Goal: Task Accomplishment & Management: Manage account settings

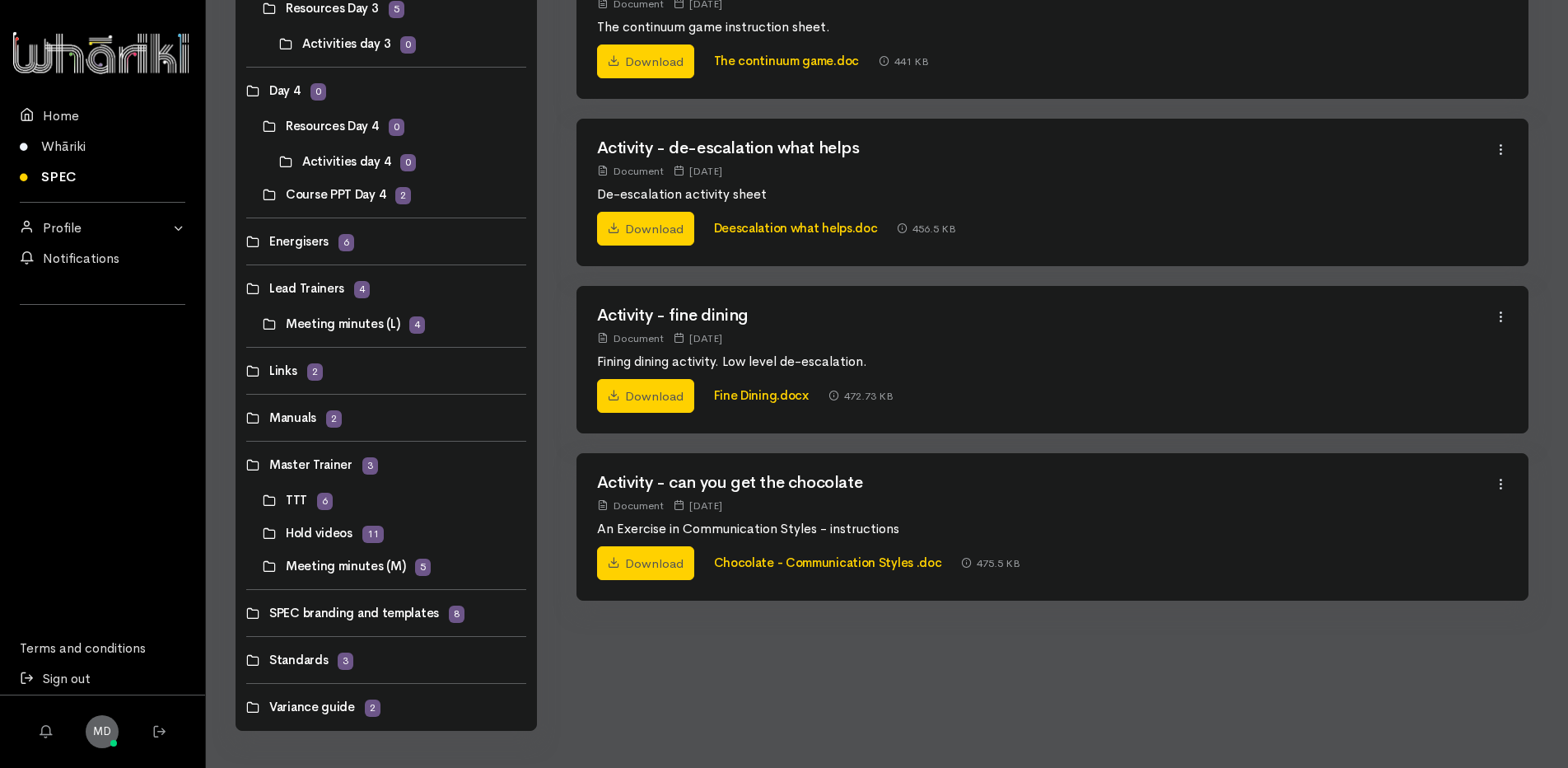
scroll to position [793, 0]
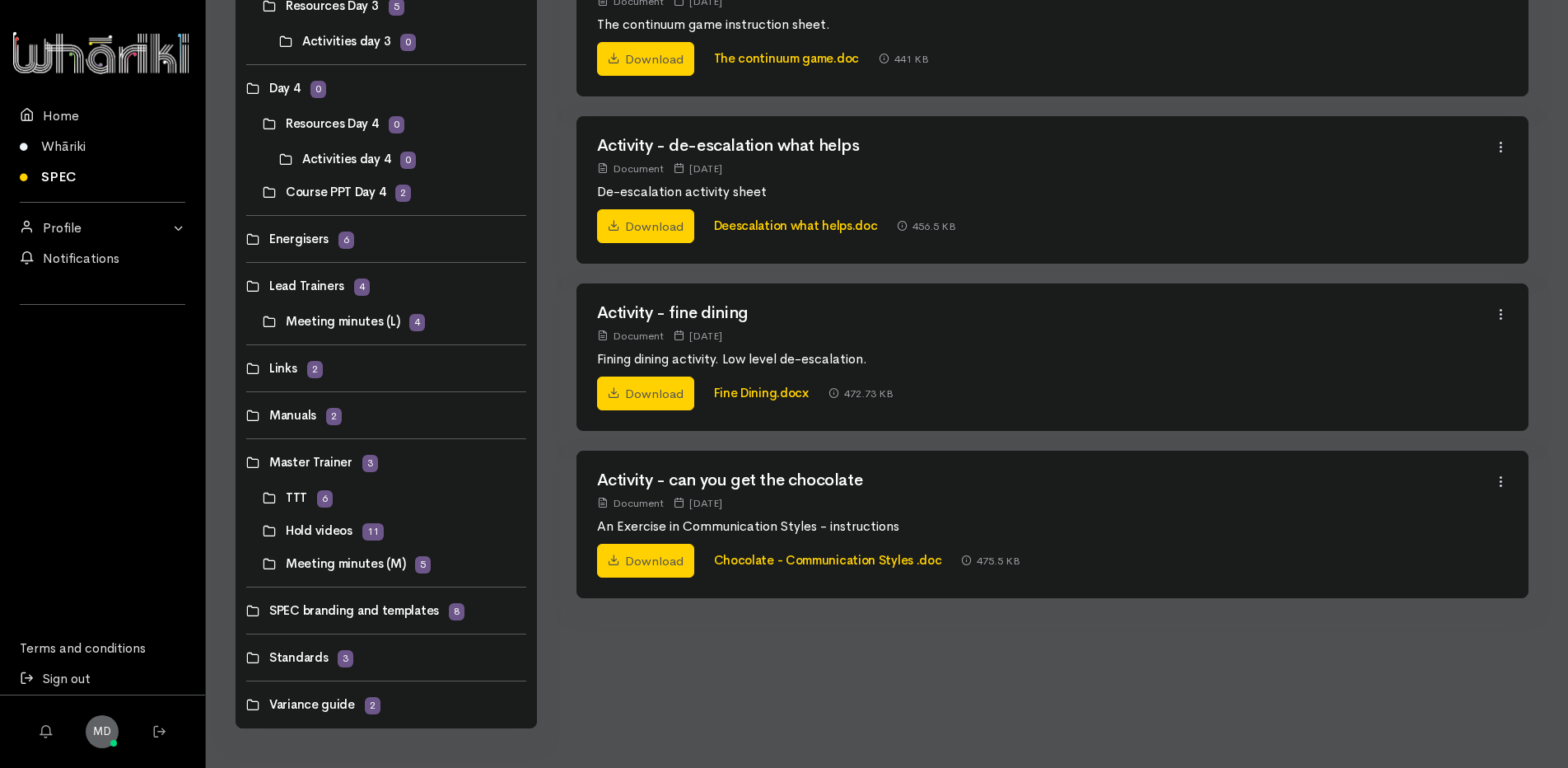
click at [246, 462] on link at bounding box center [246, 462] width 0 height 0
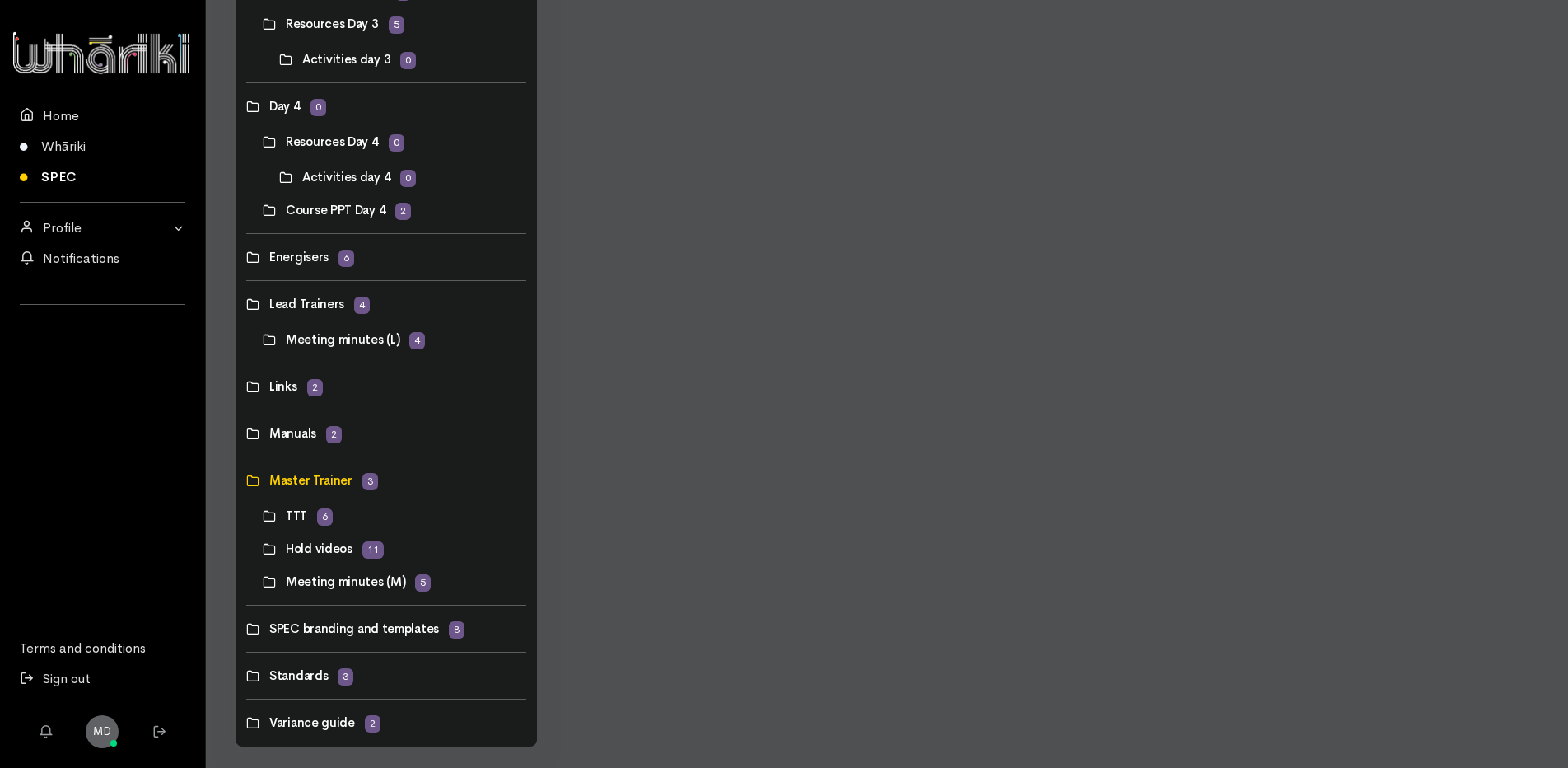
scroll to position [793, 0]
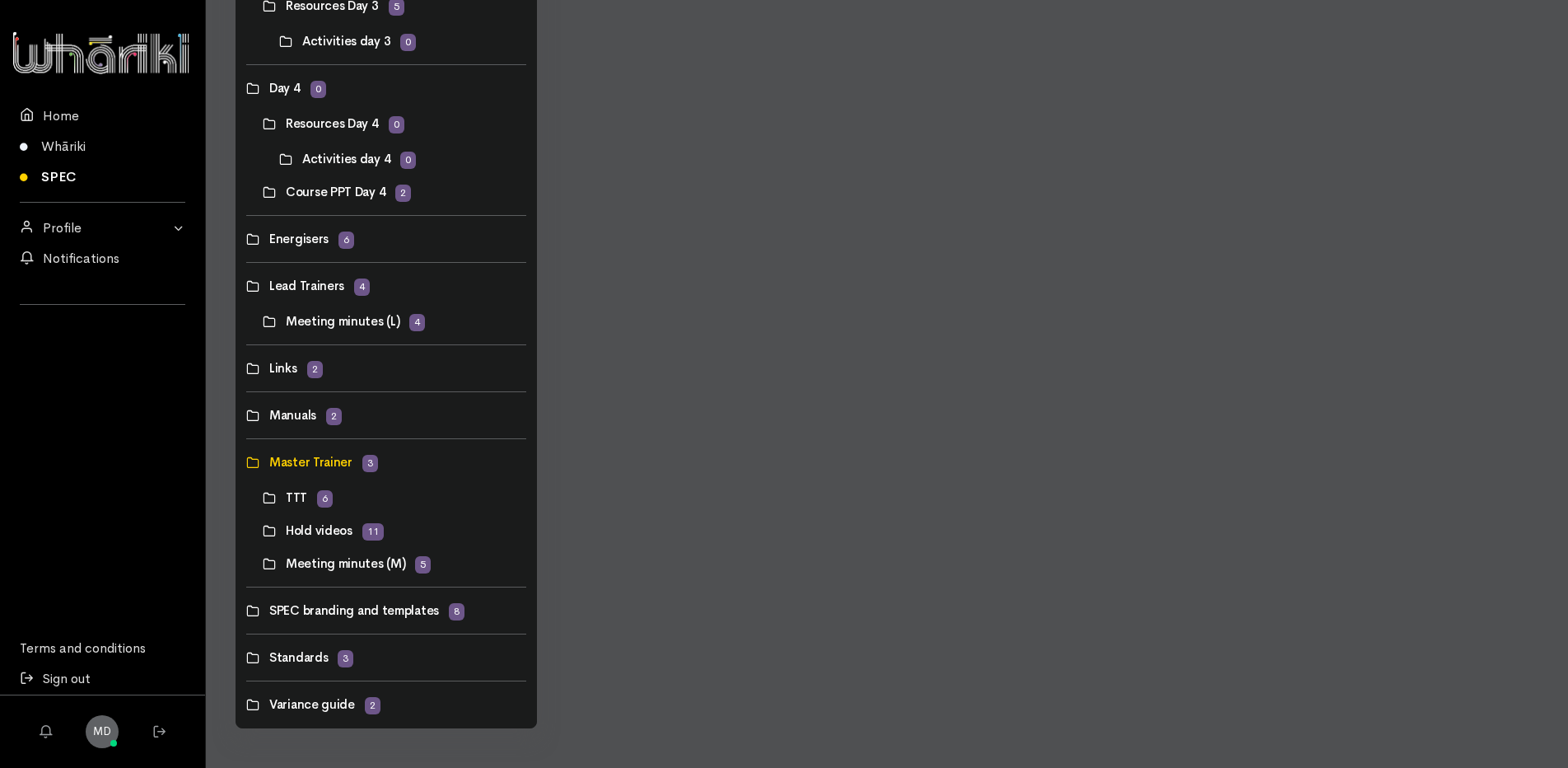
click at [263, 322] on link at bounding box center [263, 322] width 0 height 0
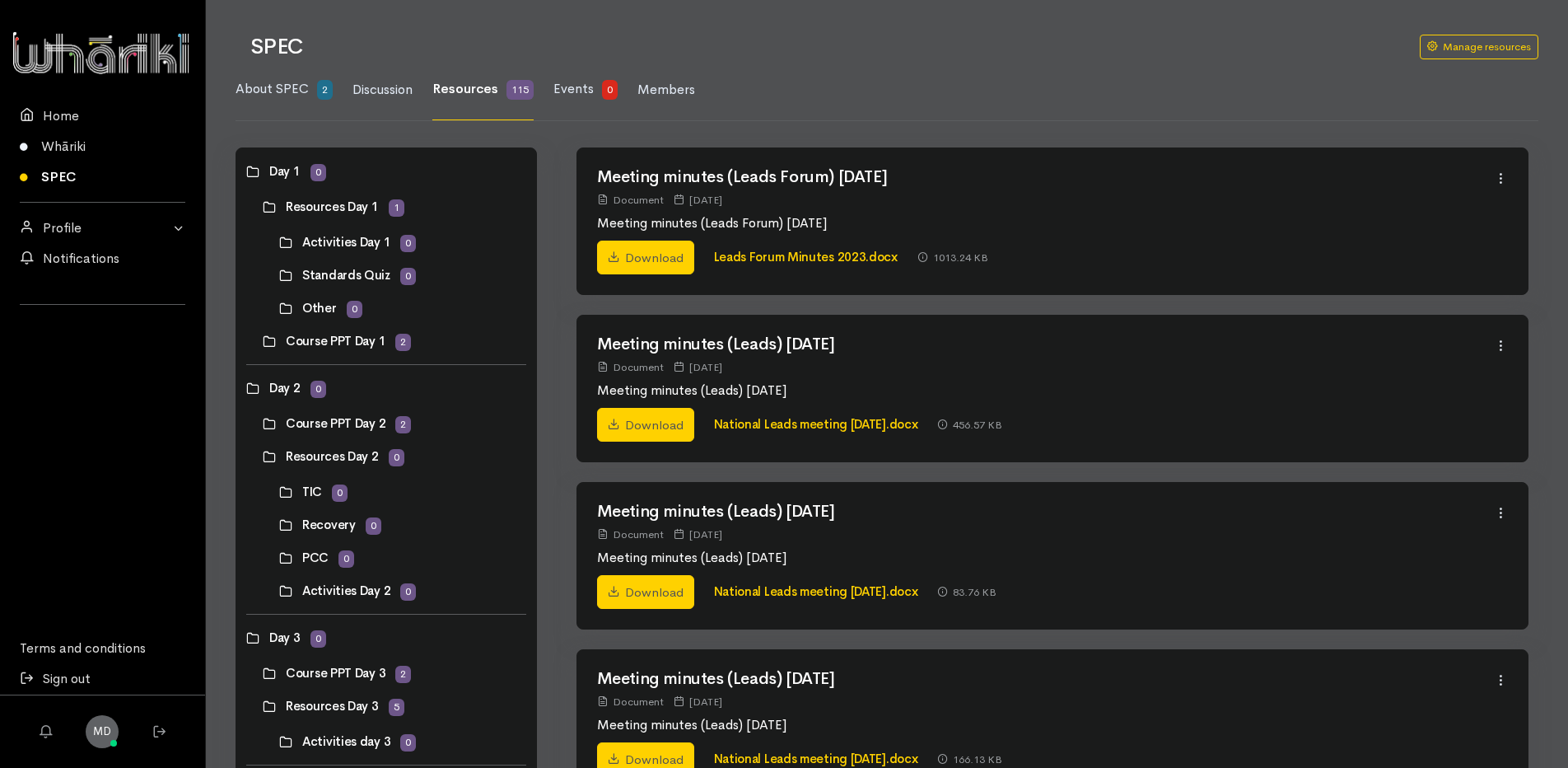
scroll to position [247, 0]
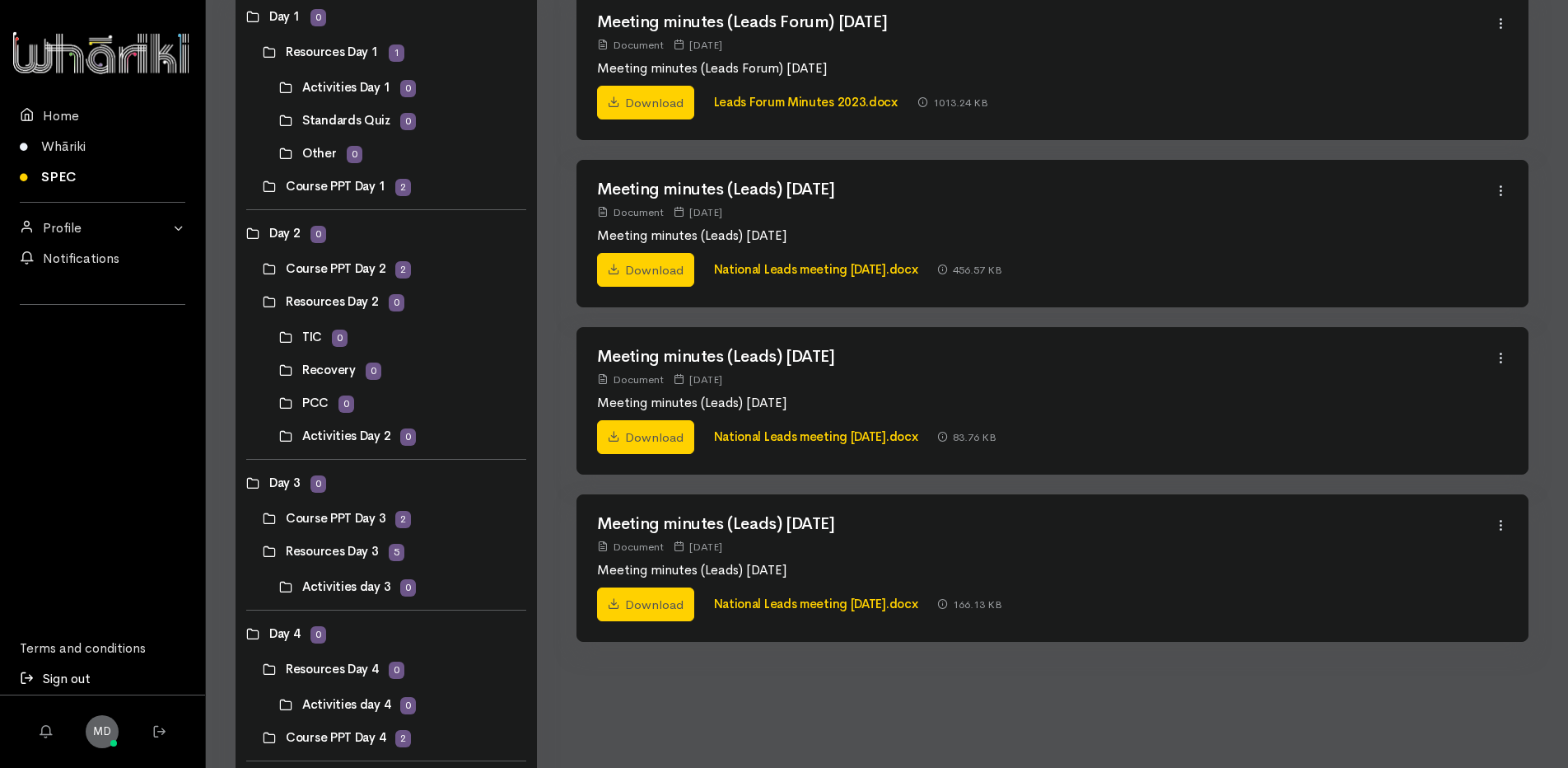
click at [61, 679] on link "Sign out" at bounding box center [102, 680] width 206 height 31
